Goal: Information Seeking & Learning: Learn about a topic

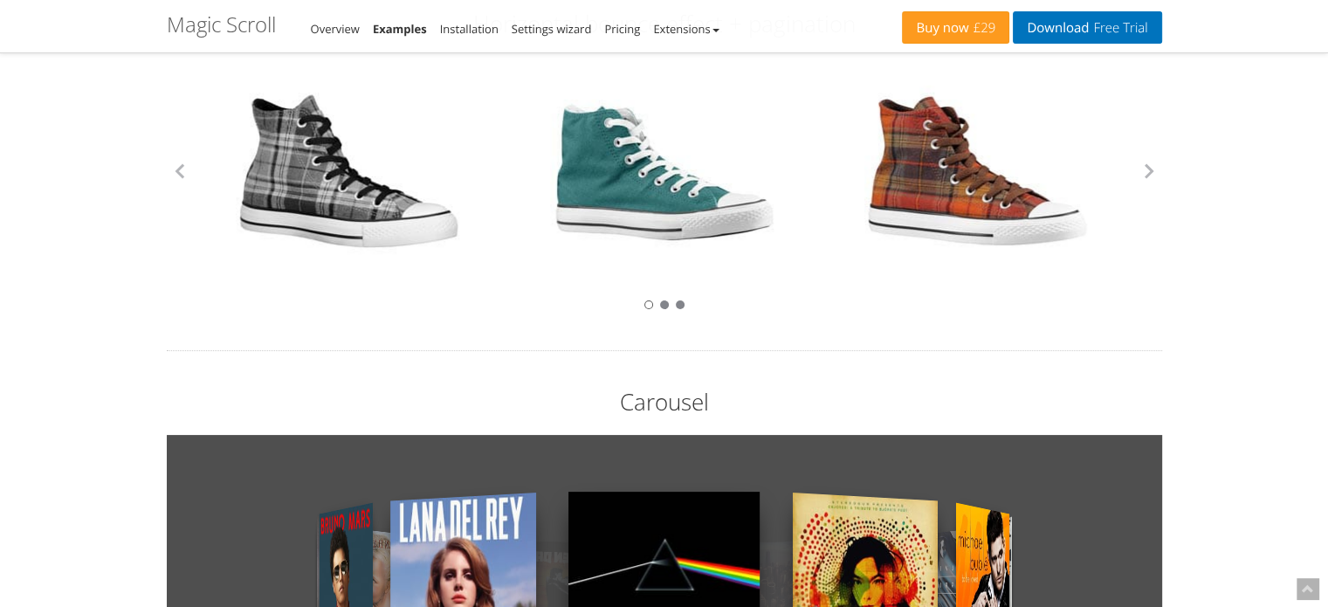
click at [1146, 186] on div at bounding box center [664, 171] width 995 height 227
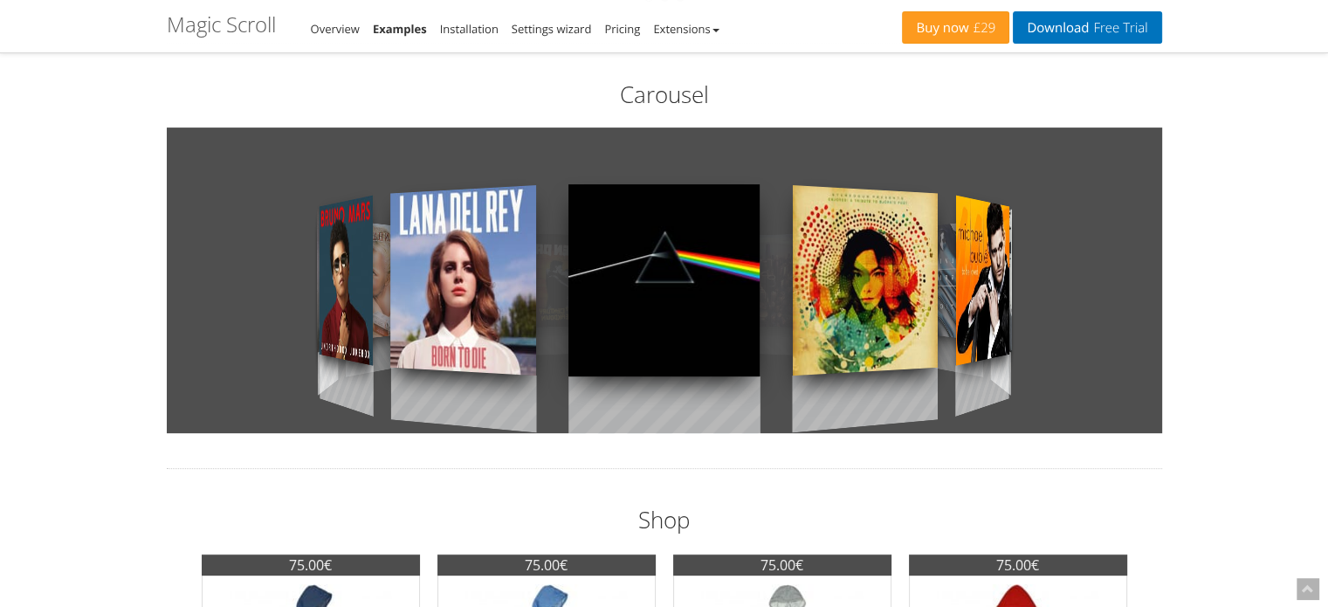
scroll to position [487, 0]
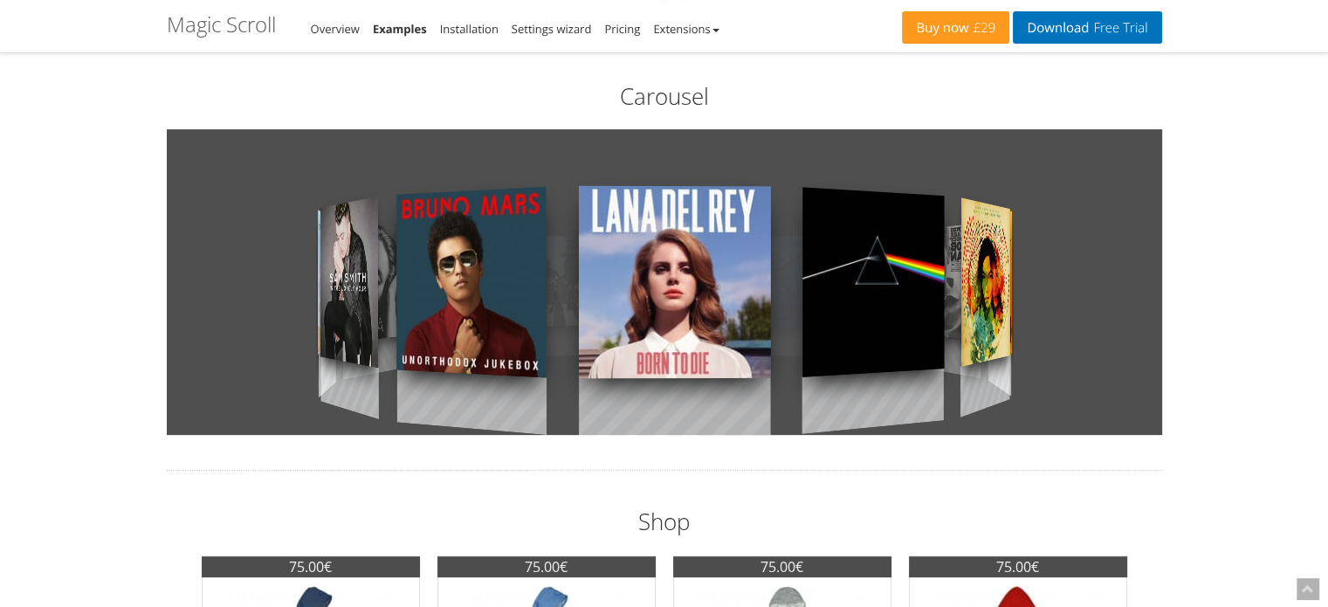
drag, startPoint x: 826, startPoint y: 313, endPoint x: 1075, endPoint y: 293, distance: 250.5
click at [1075, 293] on div at bounding box center [664, 282] width 995 height 306
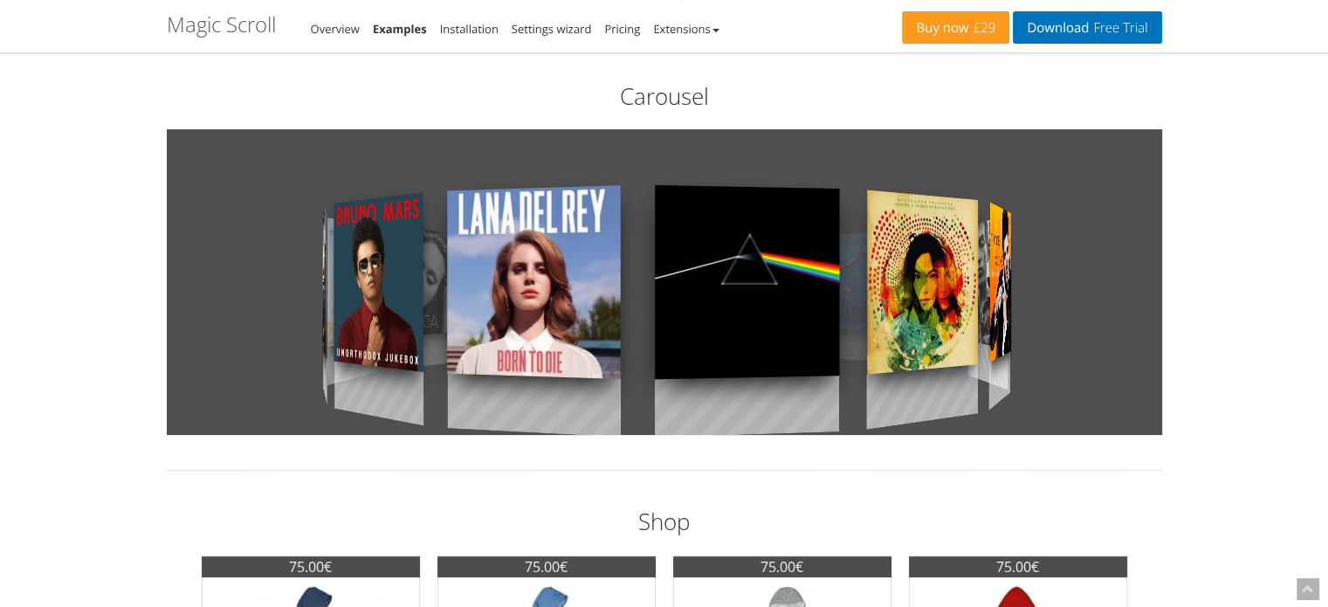
drag, startPoint x: 855, startPoint y: 298, endPoint x: 890, endPoint y: 431, distance: 138.3
click at [890, 431] on div at bounding box center [664, 282] width 995 height 306
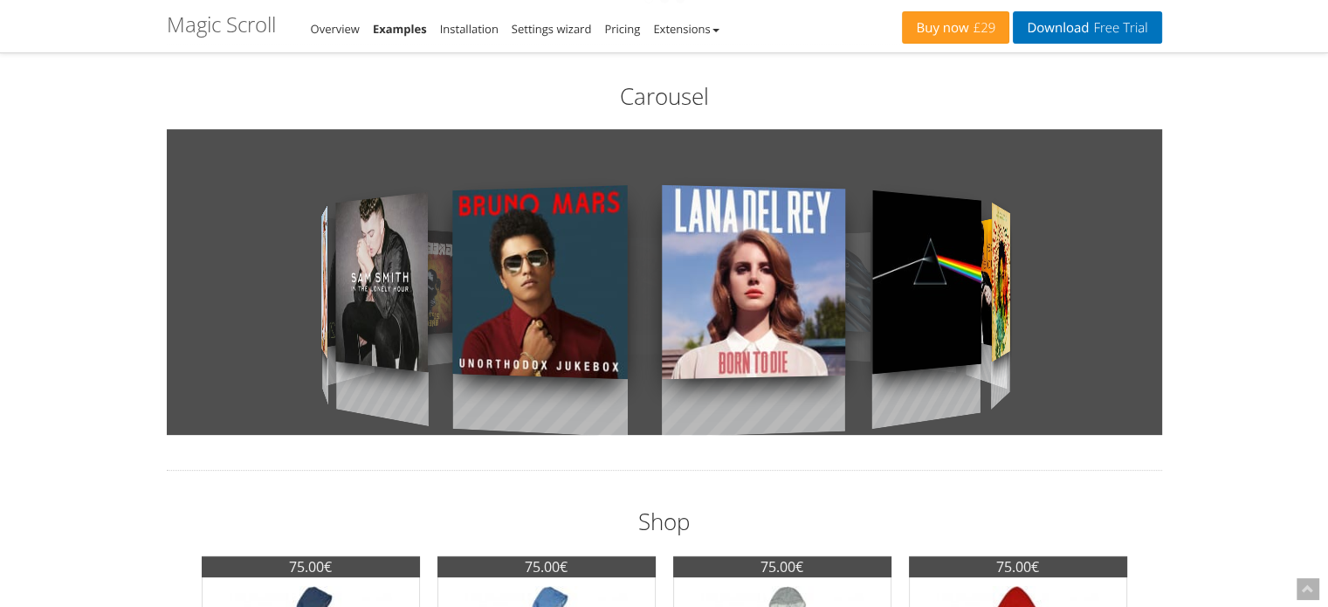
drag, startPoint x: 845, startPoint y: 326, endPoint x: 942, endPoint y: 309, distance: 98.5
click at [942, 309] on div at bounding box center [926, 282] width 108 height 292
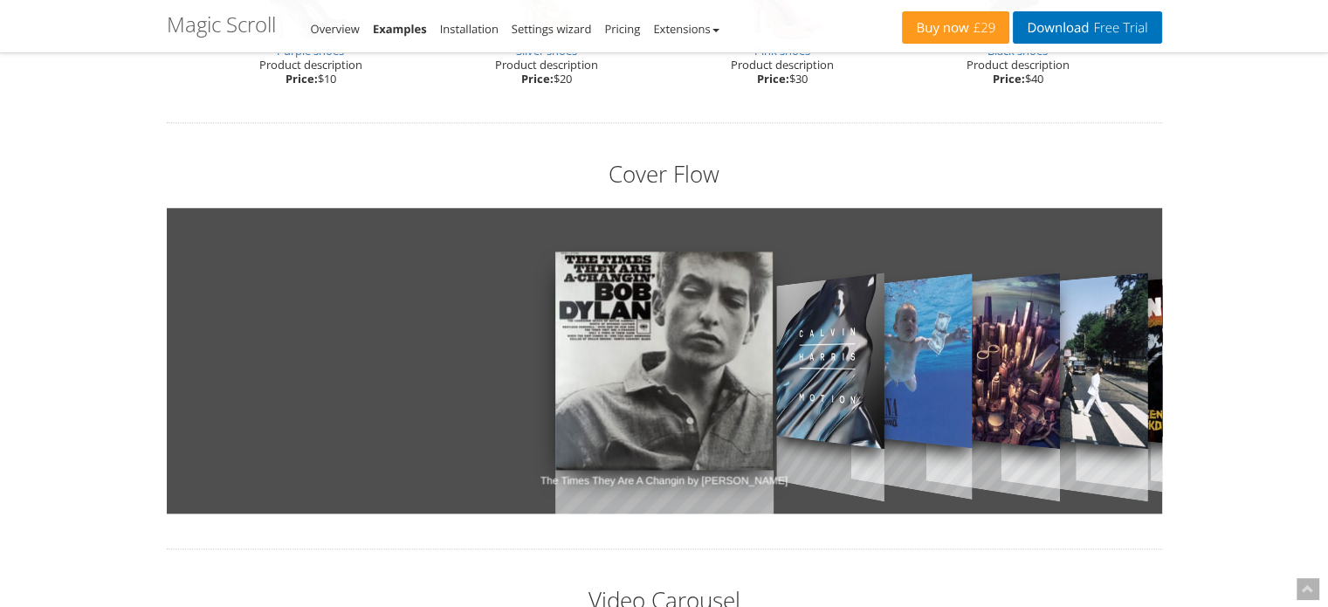
scroll to position [1870, 0]
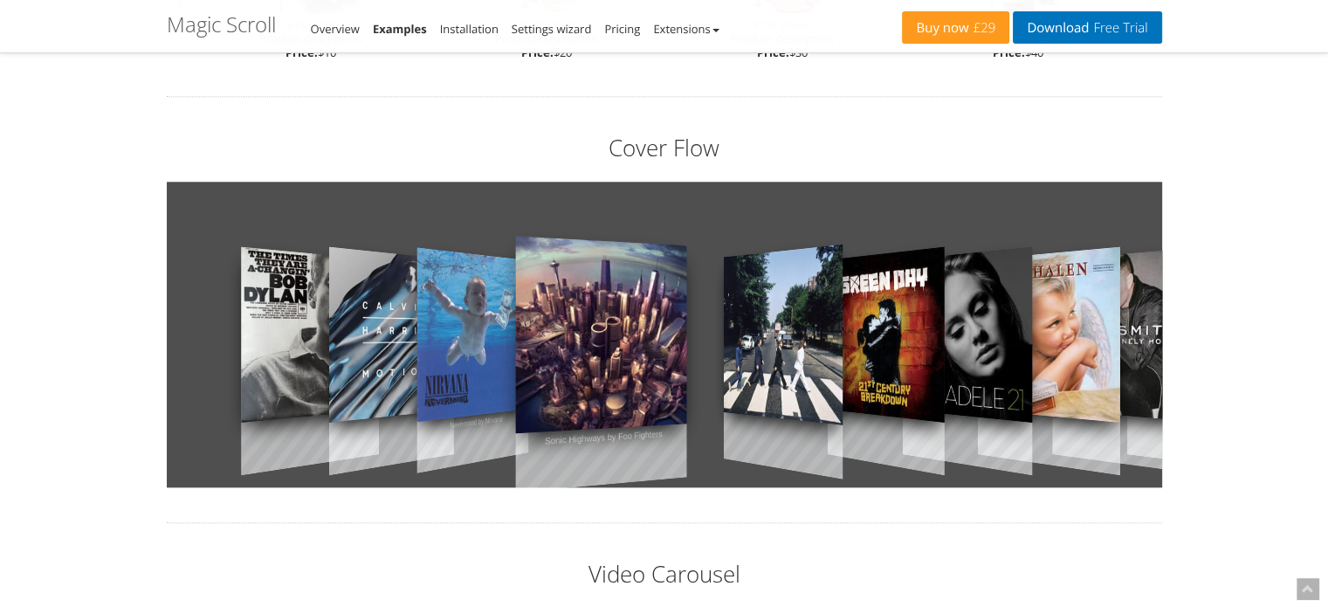
drag, startPoint x: 925, startPoint y: 318, endPoint x: 39, endPoint y: 609, distance: 932.8
click at [39, 606] on html "Magic Zoom Plus Magic Zoom Magic Scroll Magic 360 Magic Slideshow Magic Thumb C…" at bounding box center [664, 115] width 1328 height 3971
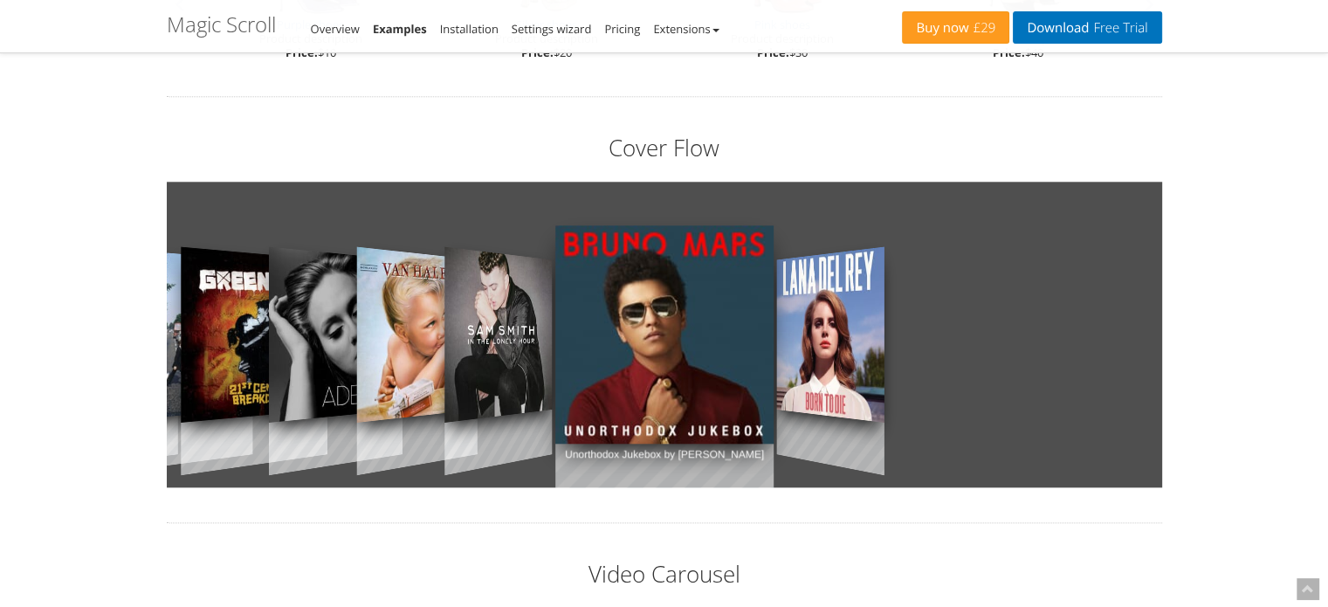
scroll to position [1913, 0]
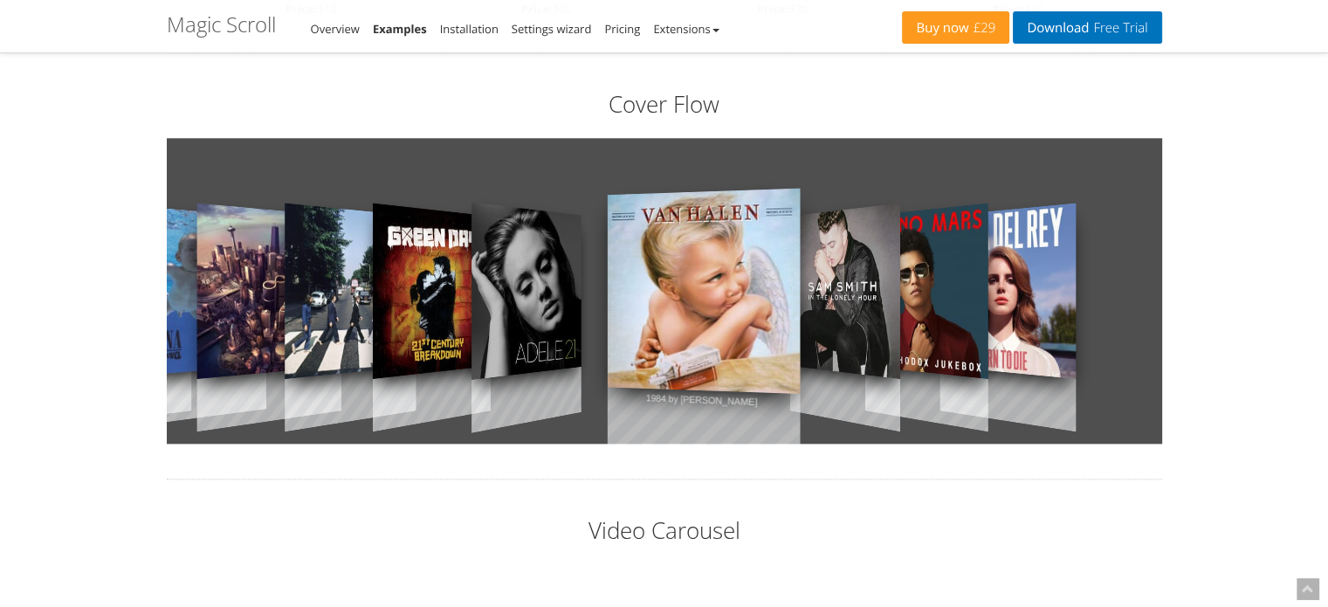
drag, startPoint x: 550, startPoint y: 237, endPoint x: 980, endPoint y: 203, distance: 431.8
click at [900, 203] on link "In the Lonely Hour by [PERSON_NAME]" at bounding box center [845, 291] width 110 height 246
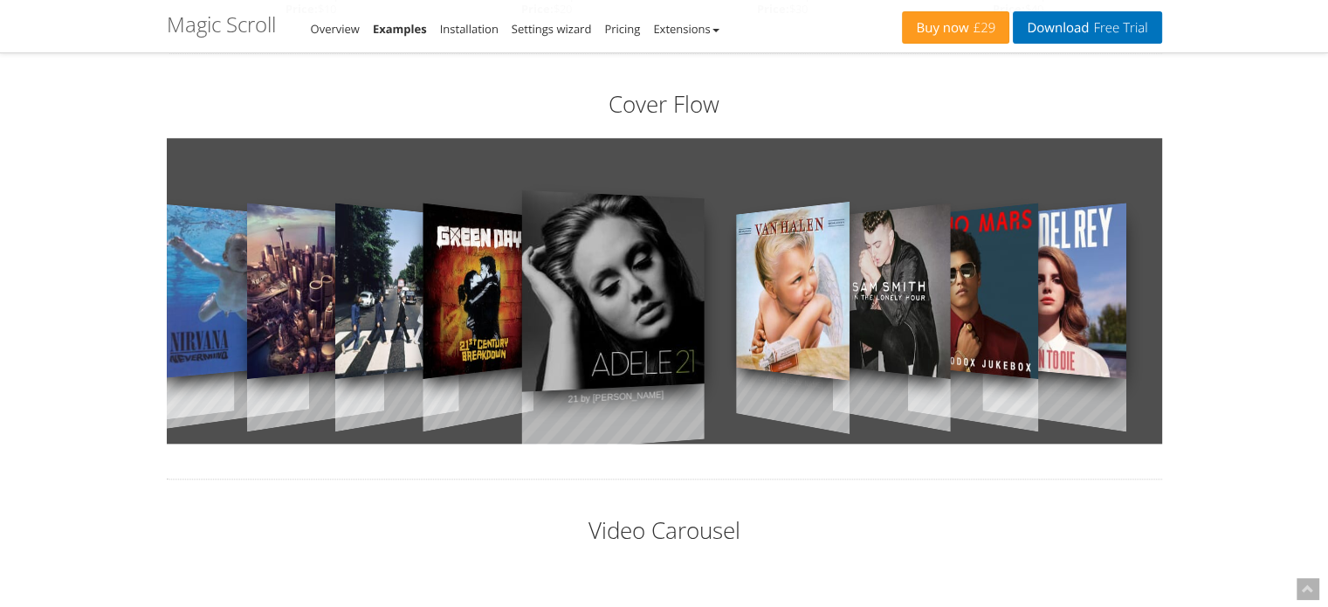
drag, startPoint x: 575, startPoint y: 278, endPoint x: 775, endPoint y: 387, distance: 227.3
click at [533, 387] on link "21st Century Breakdown by Green Day" at bounding box center [478, 291] width 111 height 246
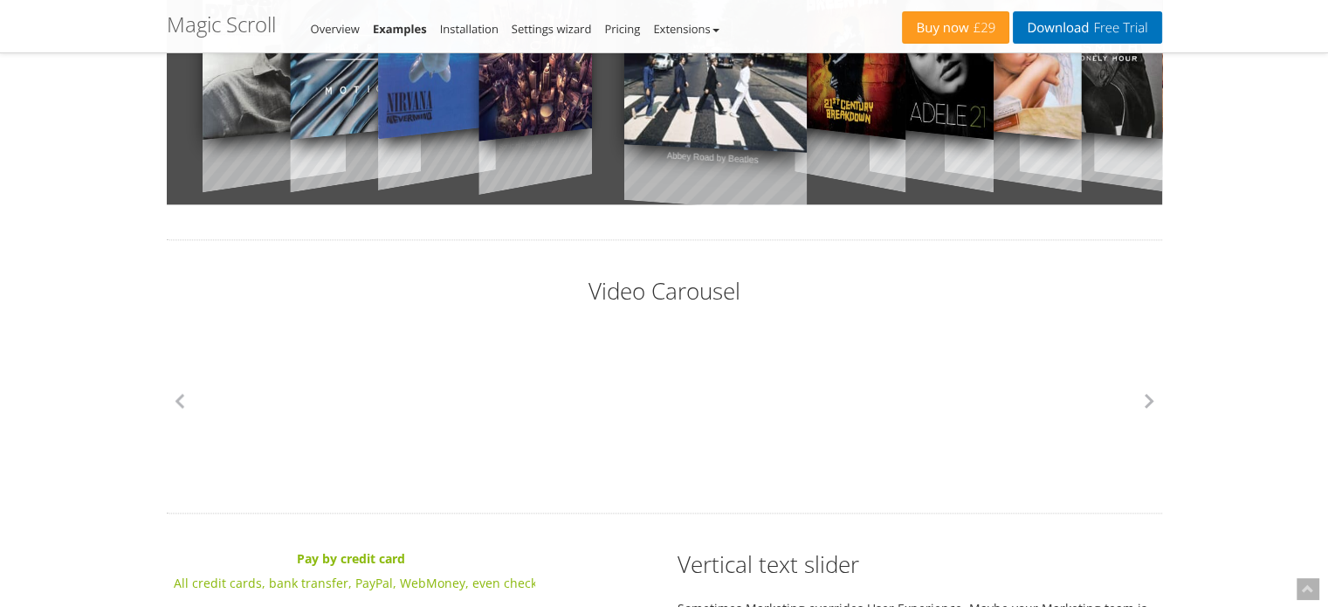
scroll to position [2158, 0]
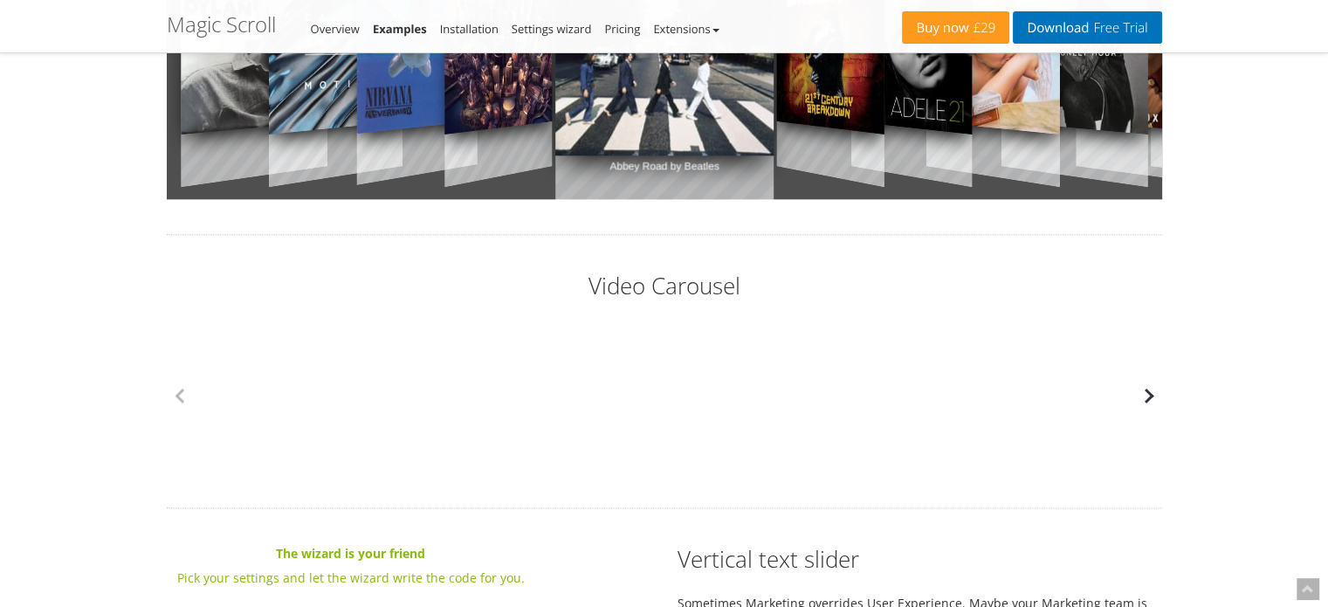
click at [1151, 402] on button "button" at bounding box center [1149, 395] width 26 height 26
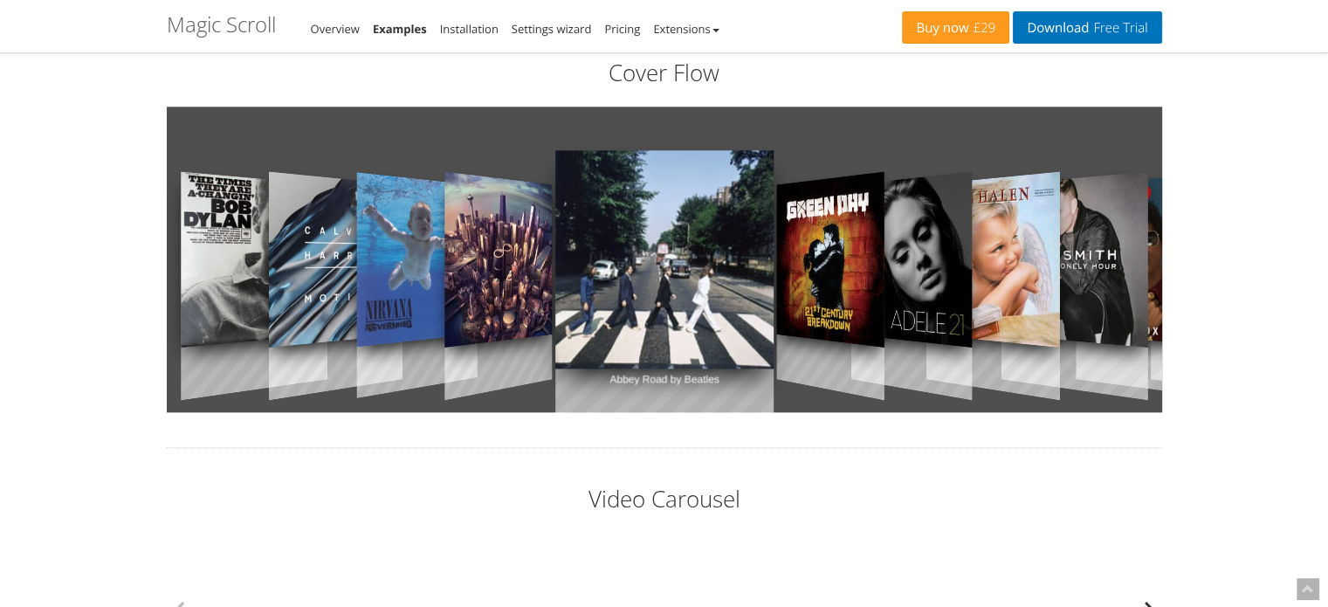
scroll to position [1938, 0]
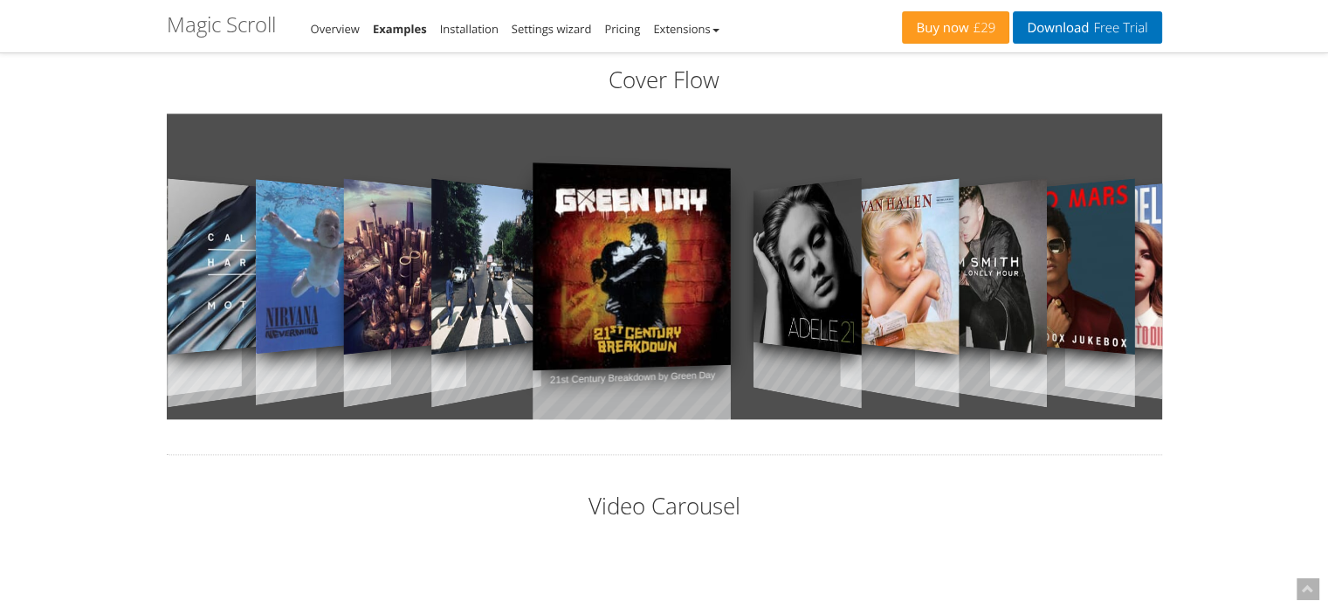
drag, startPoint x: 945, startPoint y: 320, endPoint x: 960, endPoint y: 354, distance: 37.1
click at [960, 354] on div "The Times They Are A Changin by [PERSON_NAME] Motion by [PERSON_NAME] Nevermind…" at bounding box center [664, 266] width 995 height 306
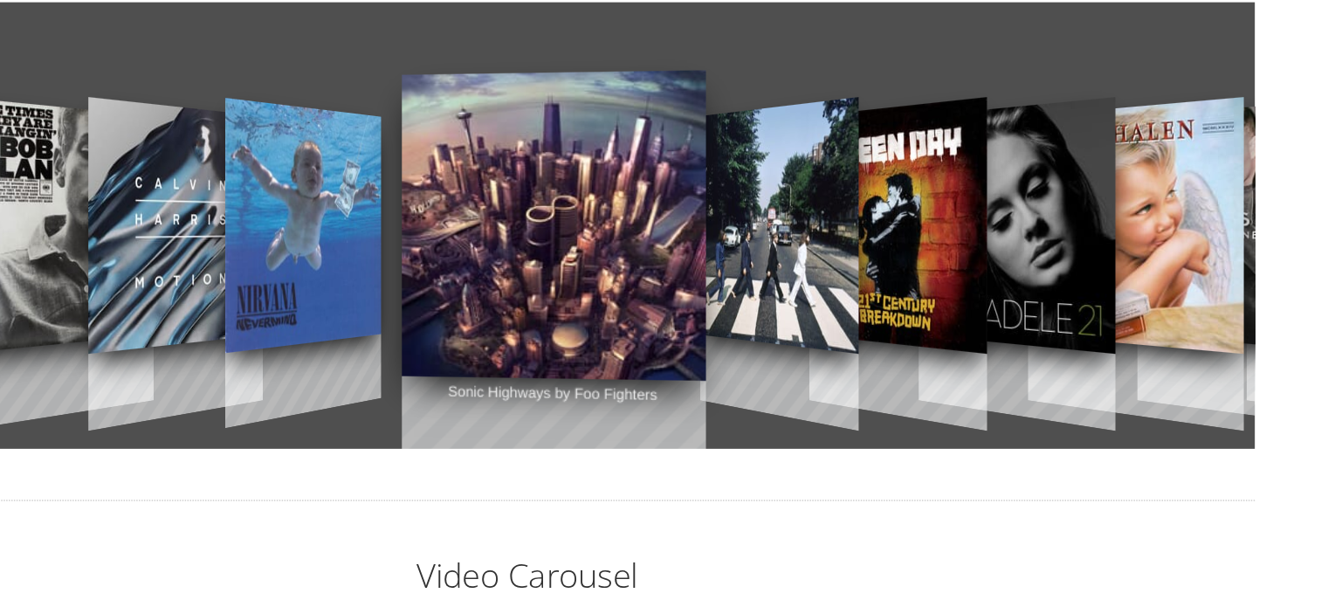
click at [927, 379] on link "21st Century Breakdown by Green Day" at bounding box center [916, 266] width 121 height 246
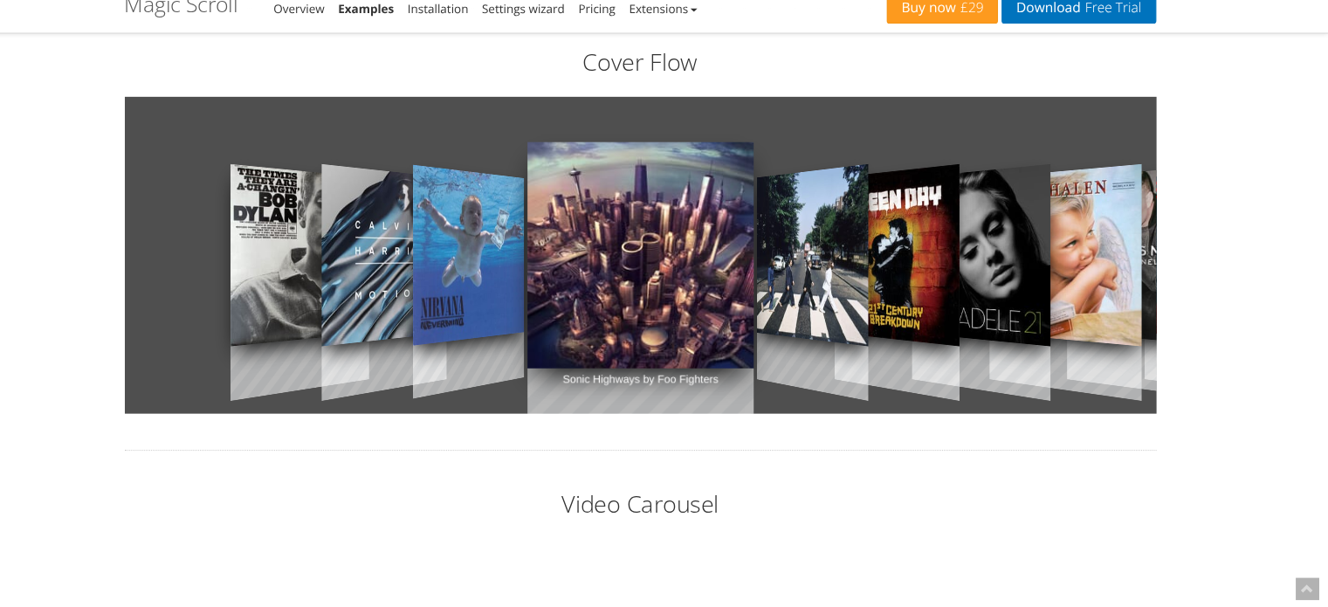
scroll to position [1935, 0]
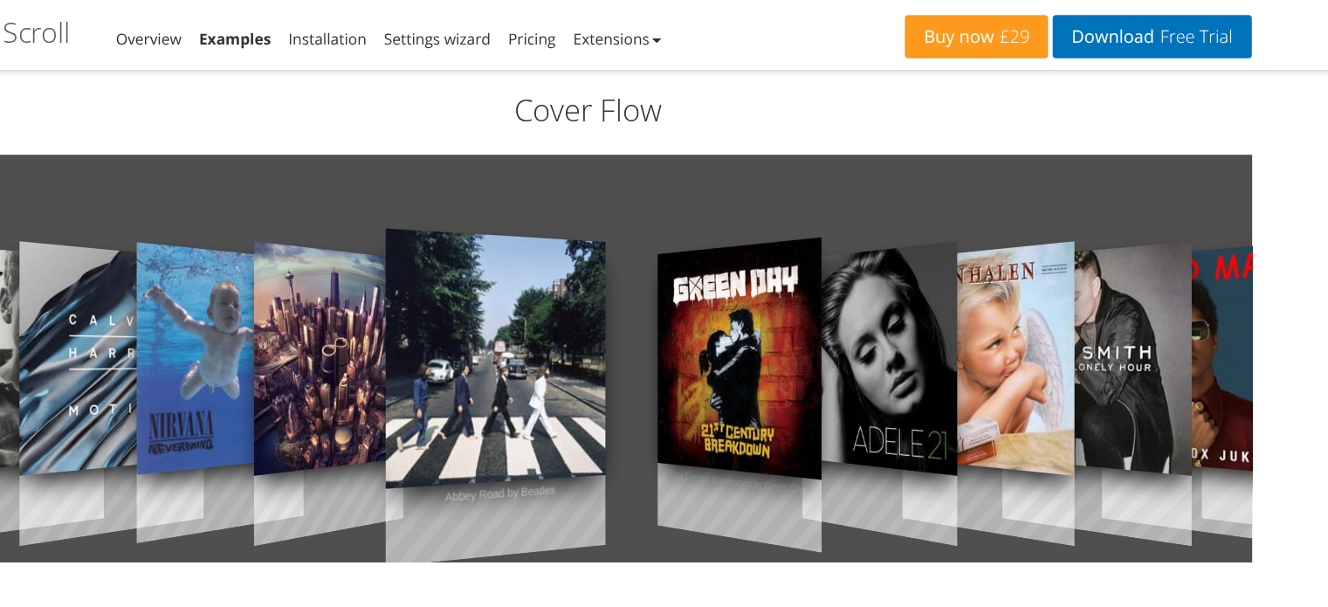
drag, startPoint x: 640, startPoint y: 254, endPoint x: 622, endPoint y: 251, distance: 17.8
click at [525, 251] on link "Sonic Highways by Foo Fighters" at bounding box center [469, 269] width 112 height 246
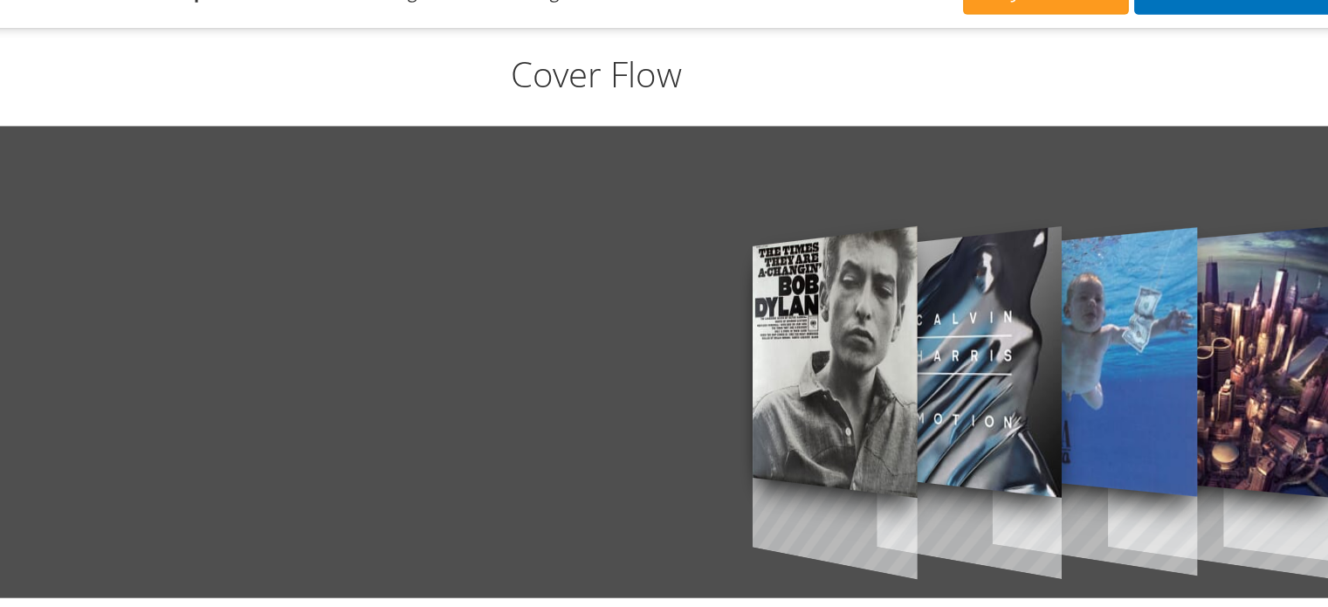
drag, startPoint x: 676, startPoint y: 263, endPoint x: 278, endPoint y: 454, distance: 441.6
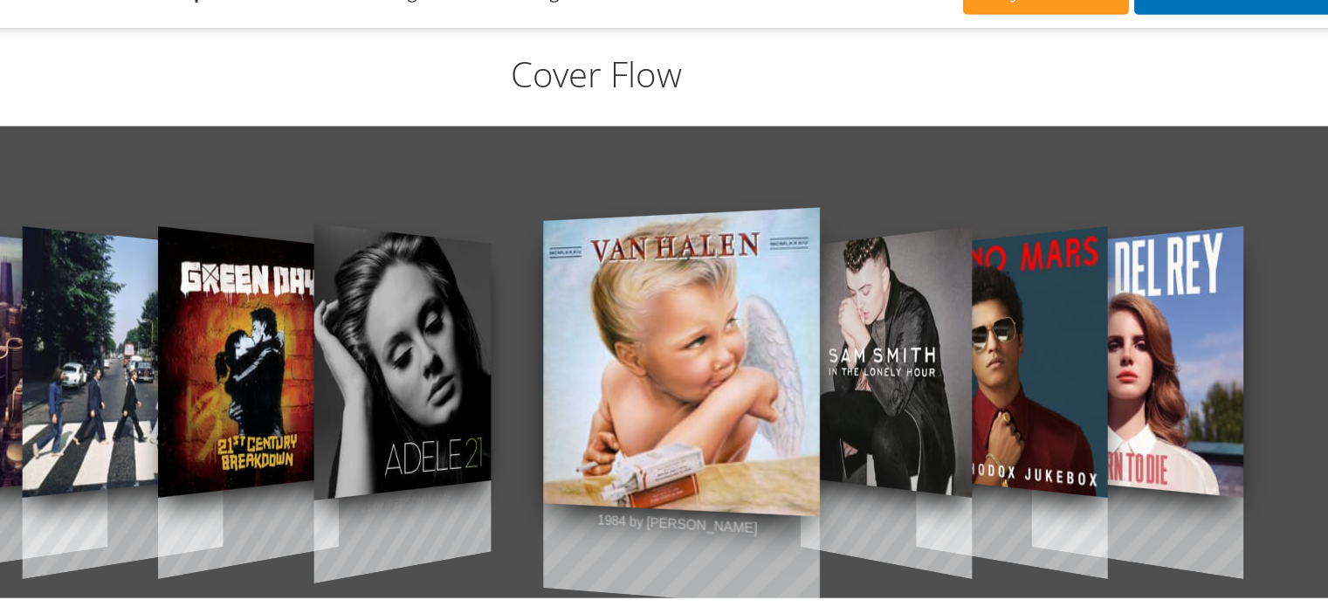
drag, startPoint x: 452, startPoint y: 257, endPoint x: 551, endPoint y: 333, distance: 125.0
click at [551, 333] on link "21 by [PERSON_NAME]" at bounding box center [538, 268] width 114 height 251
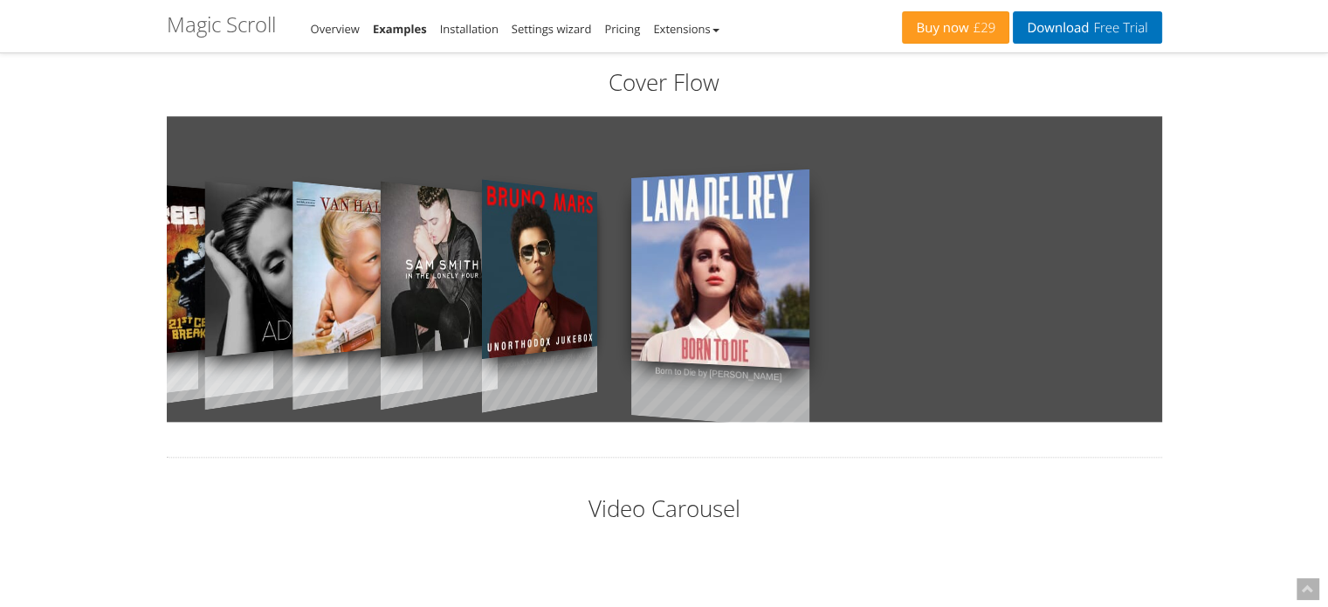
drag, startPoint x: 1038, startPoint y: 313, endPoint x: 326, endPoint y: 316, distance: 712.3
click at [326, 316] on div "The Times They Are A Changin by [PERSON_NAME] Motion by [PERSON_NAME] Nevermind…" at bounding box center [664, 269] width 995 height 306
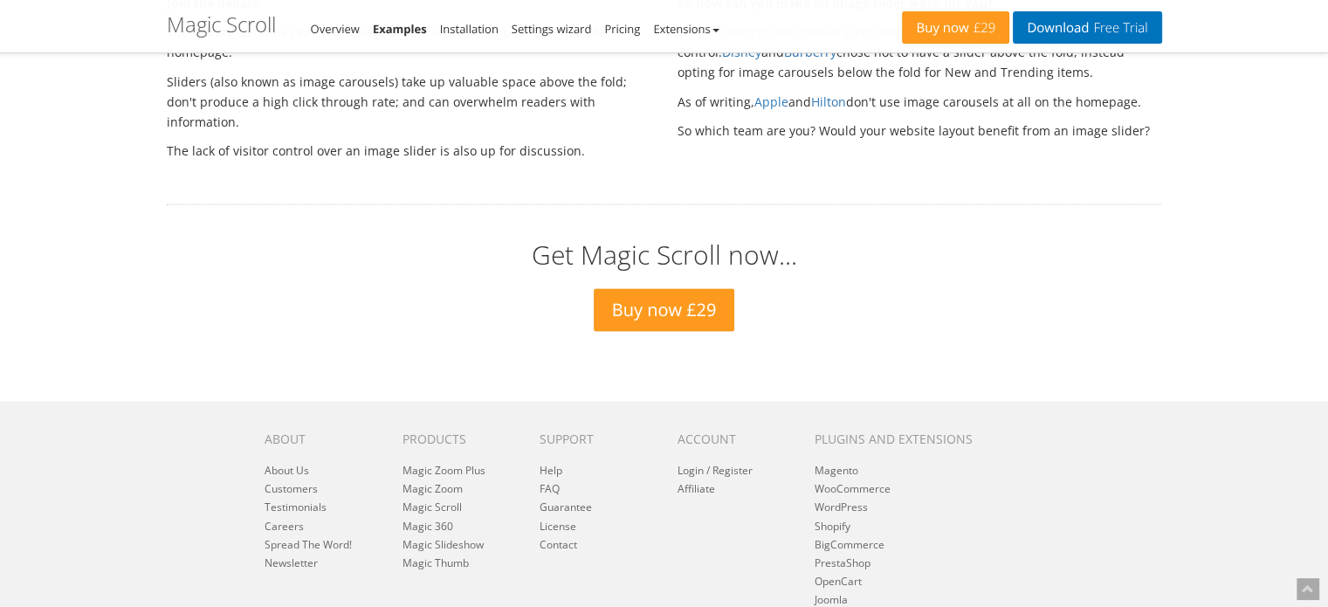
scroll to position [3342, 0]
